Goal: Task Accomplishment & Management: Use online tool/utility

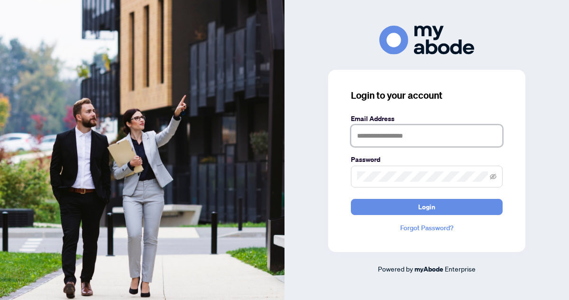
click at [365, 137] on input "text" at bounding box center [427, 136] width 152 height 22
type input "**********"
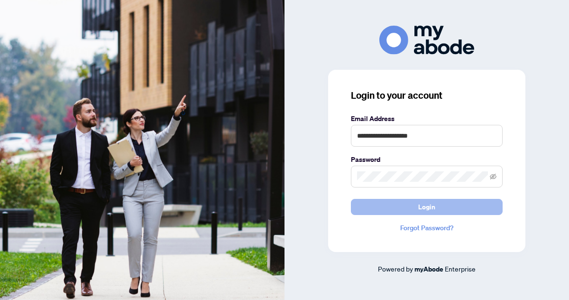
click at [426, 206] on span "Login" at bounding box center [426, 206] width 17 height 15
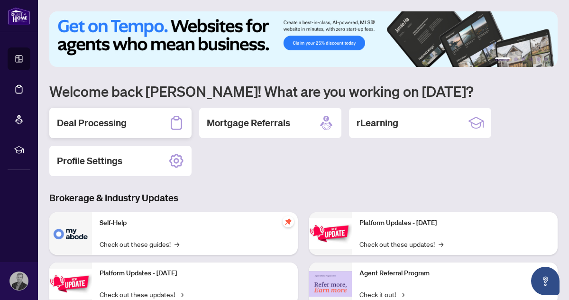
click at [97, 122] on h2 "Deal Processing" at bounding box center [92, 122] width 70 height 13
